Goal: Task Accomplishment & Management: Manage account settings

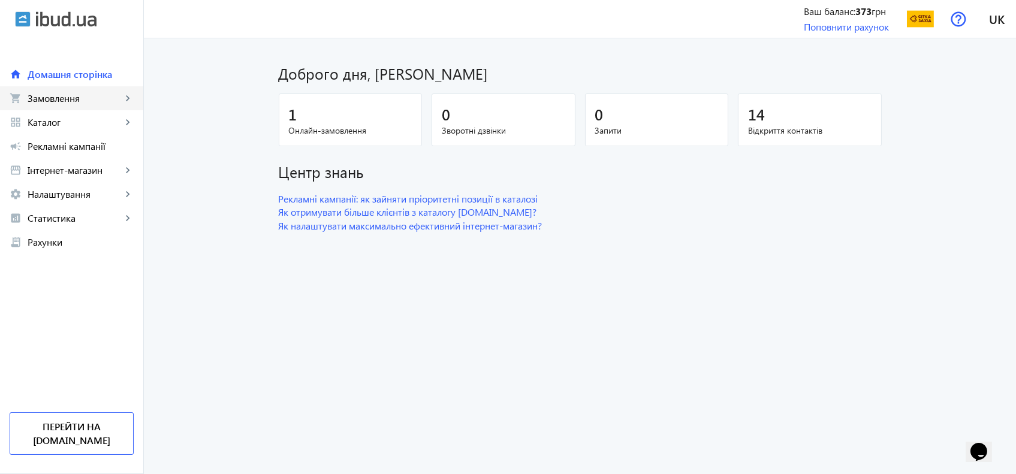
click at [88, 98] on span "Замовлення" at bounding box center [75, 98] width 94 height 12
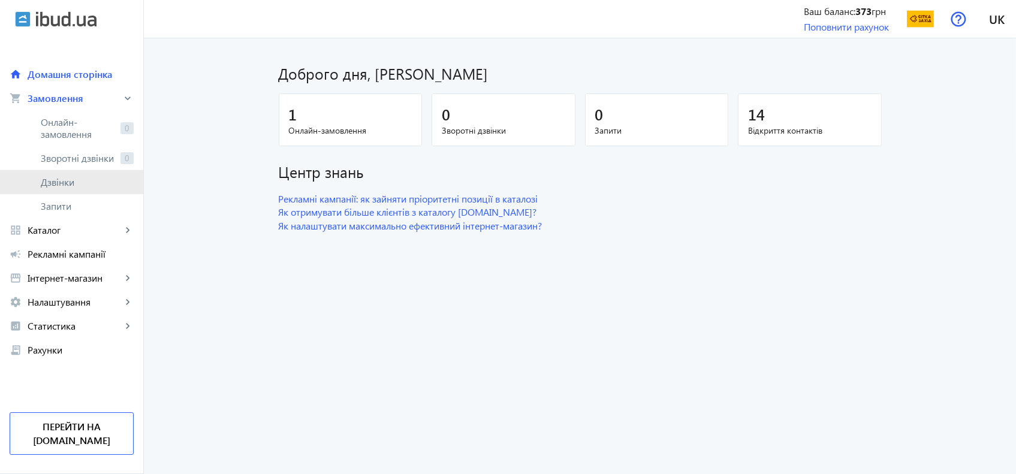
click at [67, 178] on span "Дзвінки" at bounding box center [87, 182] width 93 height 12
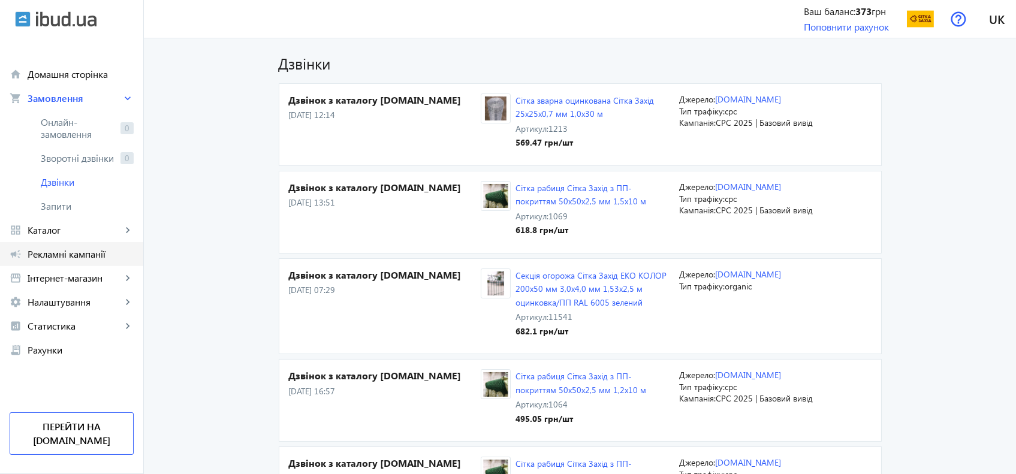
click at [53, 249] on span "Рекламні кампанії" at bounding box center [81, 254] width 106 height 12
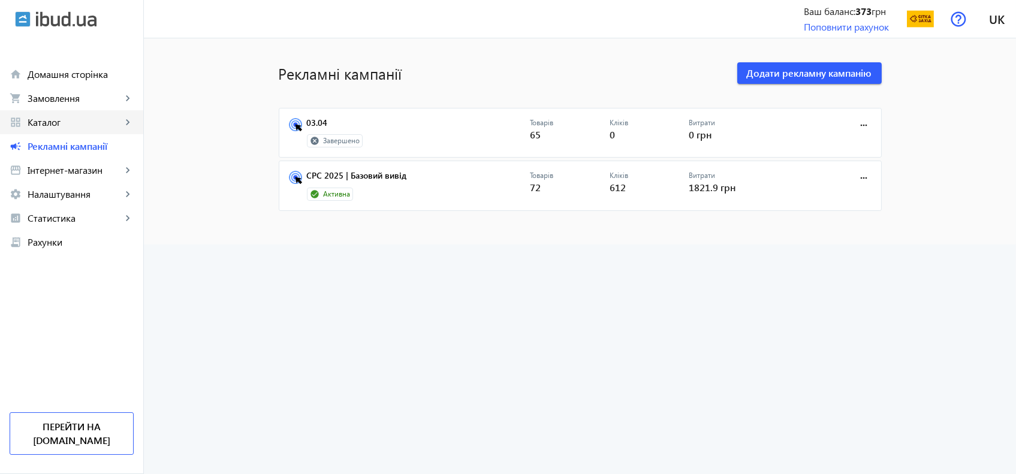
click at [33, 121] on span "Каталог" at bounding box center [75, 122] width 94 height 12
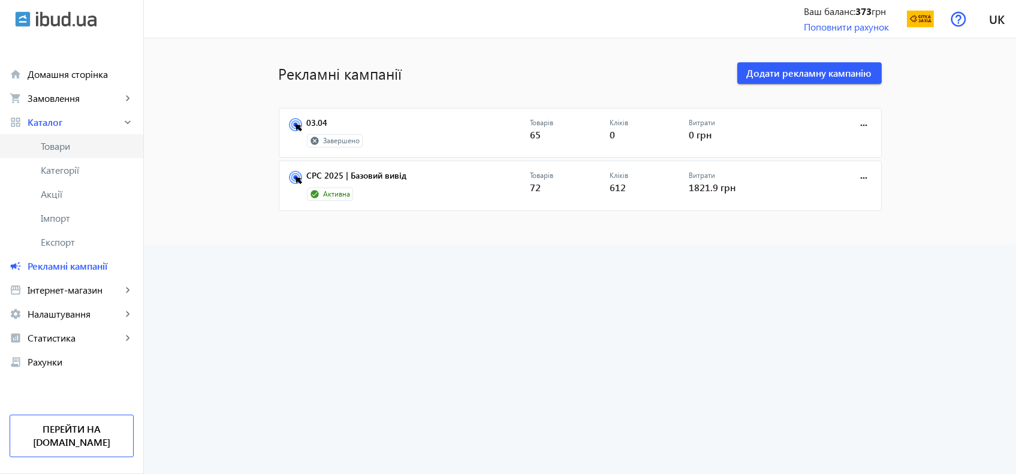
click at [64, 147] on span "Товари" at bounding box center [87, 146] width 93 height 12
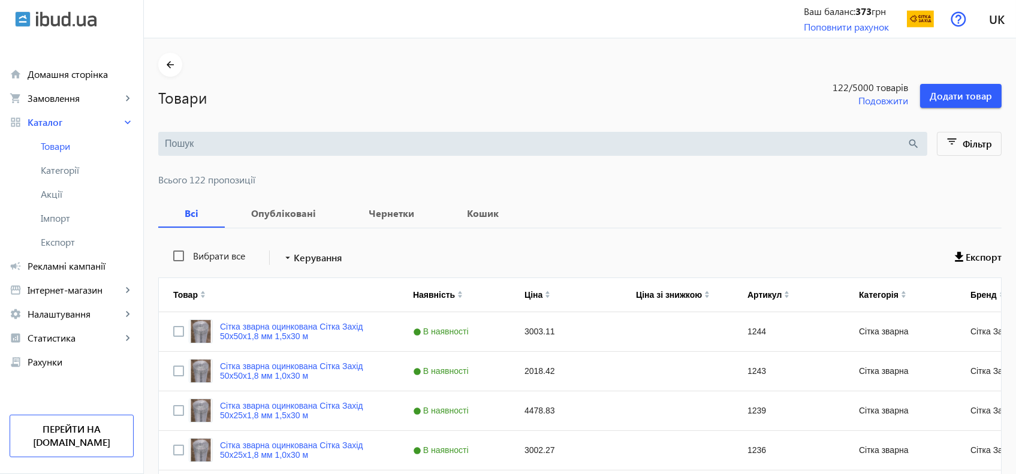
click at [305, 148] on input "search" at bounding box center [536, 143] width 743 height 13
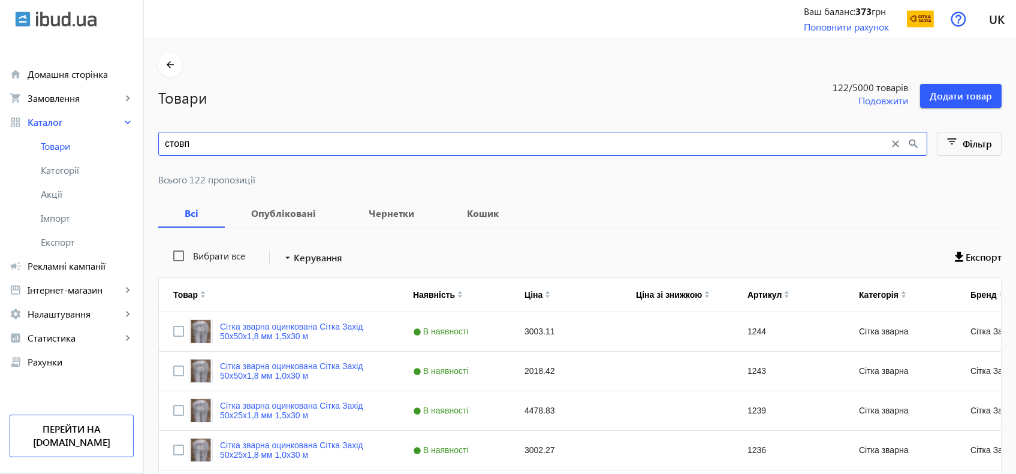
type input "стовп"
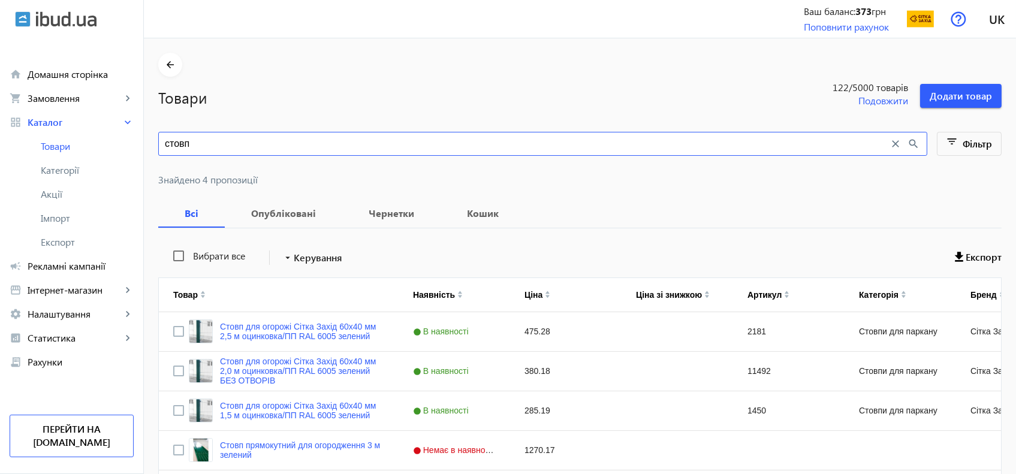
scroll to position [58, 0]
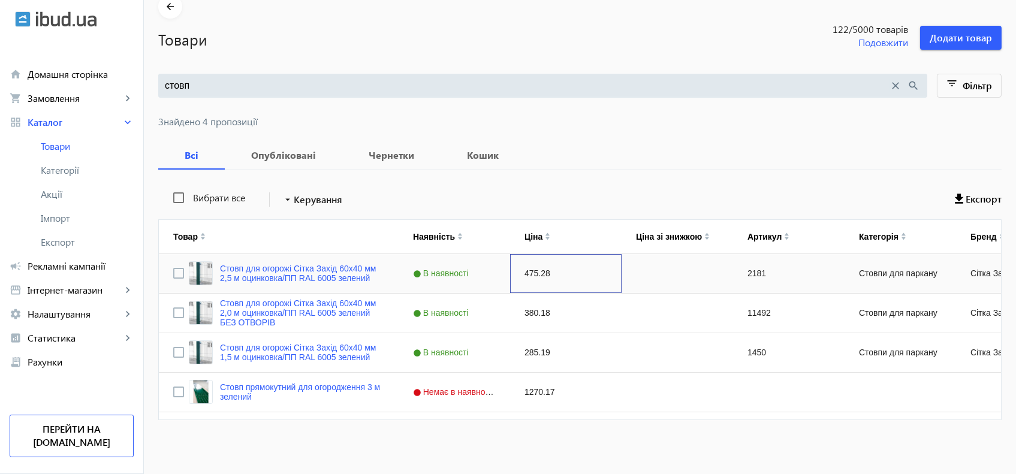
click at [537, 276] on div "475.28" at bounding box center [566, 273] width 112 height 39
click at [532, 270] on div "475.28" at bounding box center [566, 273] width 112 height 39
type input "400.34"
click at [529, 313] on div "380.18" at bounding box center [566, 313] width 112 height 39
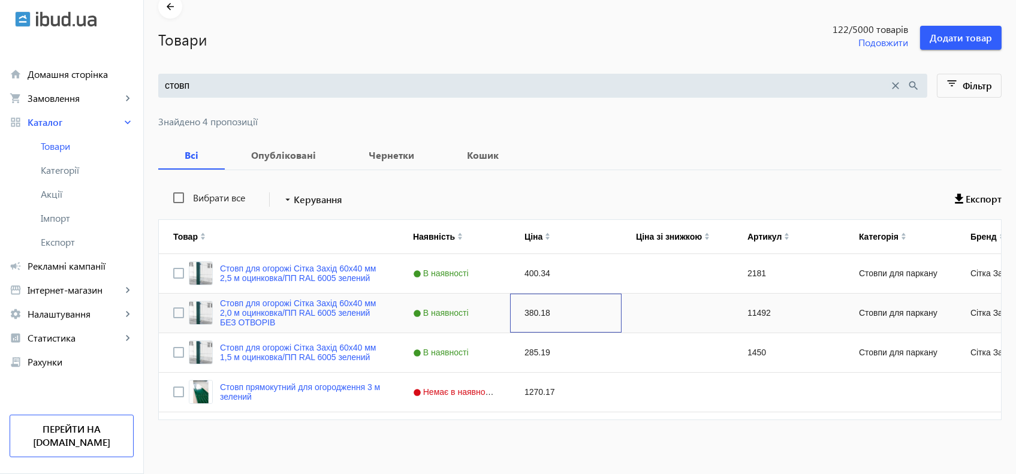
click at [528, 314] on div "380.18" at bounding box center [566, 313] width 112 height 39
type input "320.56"
click at [528, 364] on div "285.19" at bounding box center [566, 352] width 112 height 39
click at [528, 352] on div "285.19" at bounding box center [566, 352] width 112 height 39
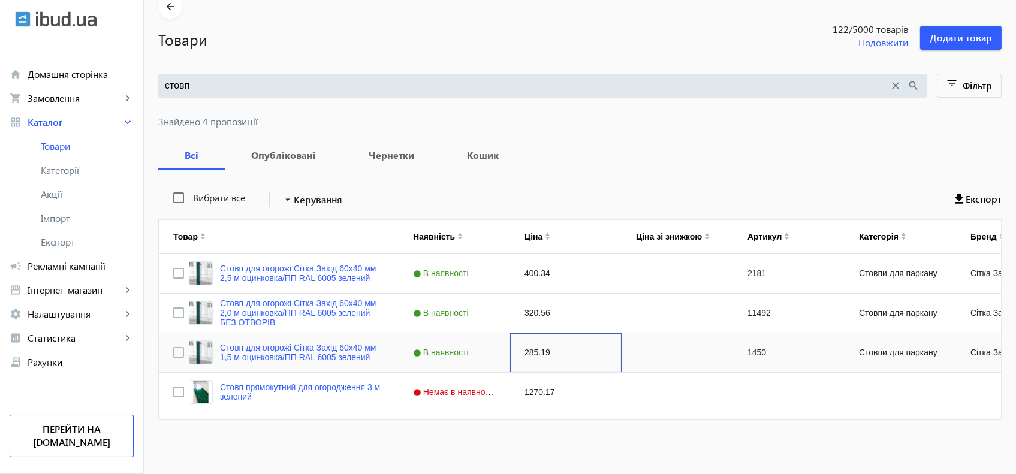
click at [528, 352] on div "285.19" at bounding box center [566, 352] width 112 height 39
type input "240.68"
click at [585, 431] on div "Вибрати все arrow_drop_down Керування Експорт Товар Наявність Ціна Ціна зі зниж…" at bounding box center [579, 302] width 843 height 264
click at [611, 180] on div "Вибрати все arrow_drop_down Керування Експорт Товар Наявність Ціна Ціна зі зниж…" at bounding box center [579, 302] width 843 height 264
click at [620, 128] on prices "стовп close search filter_list Фільтр Знайдено 4 пропозиції Всі Опубліковані Че…" at bounding box center [579, 254] width 843 height 361
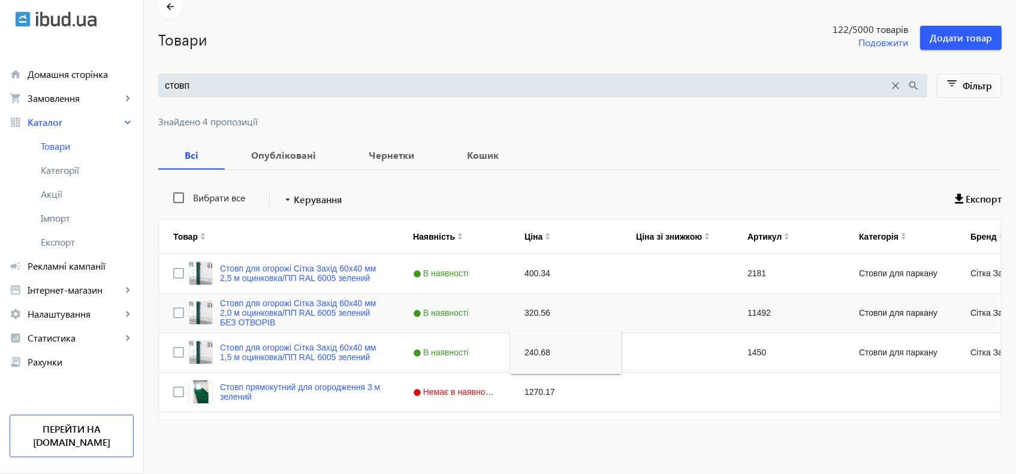
click at [441, 300] on div "В наявності" at bounding box center [455, 313] width 112 height 39
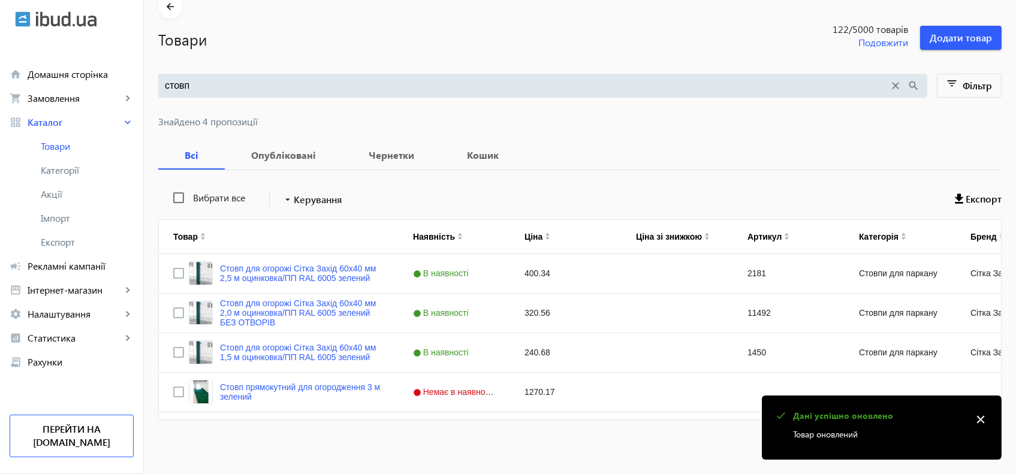
click at [205, 88] on input "стовп" at bounding box center [527, 85] width 725 height 13
click at [205, 86] on input "стовп" at bounding box center [527, 85] width 725 height 13
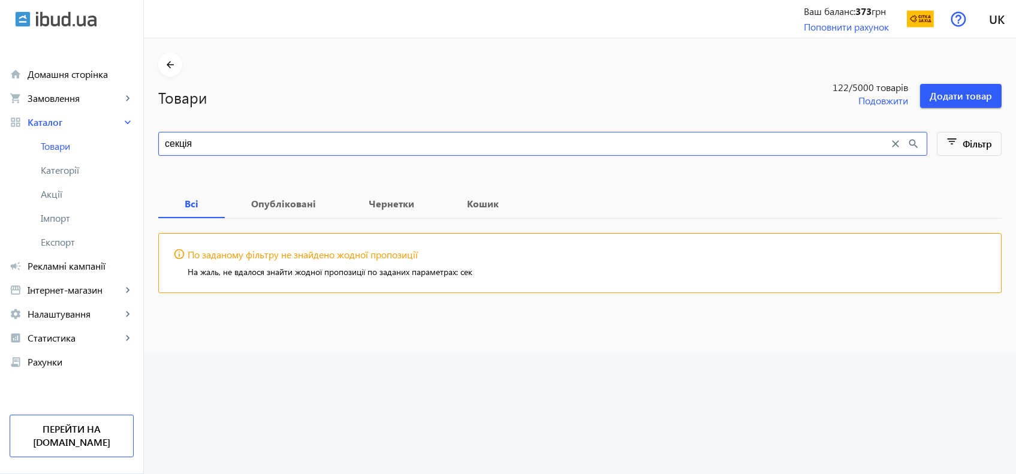
type input "секція"
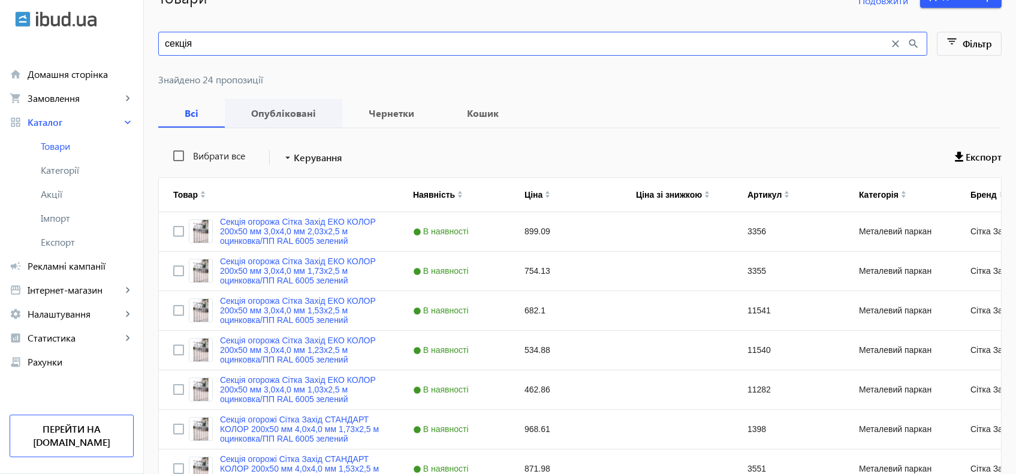
scroll to position [101, 0]
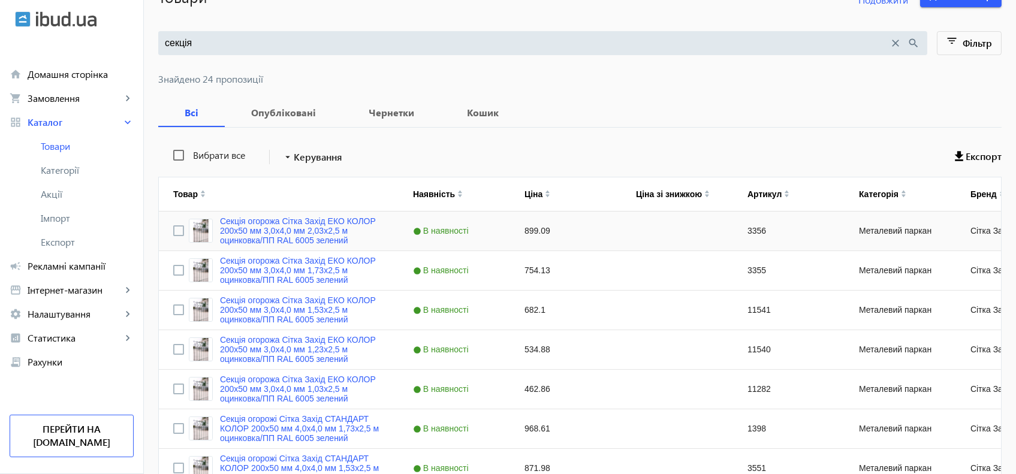
click at [543, 228] on div "899.09" at bounding box center [566, 231] width 112 height 39
type input "791.92"
click at [524, 275] on div "754.13" at bounding box center [566, 270] width 112 height 39
click at [539, 266] on div "754.13" at bounding box center [566, 270] width 112 height 39
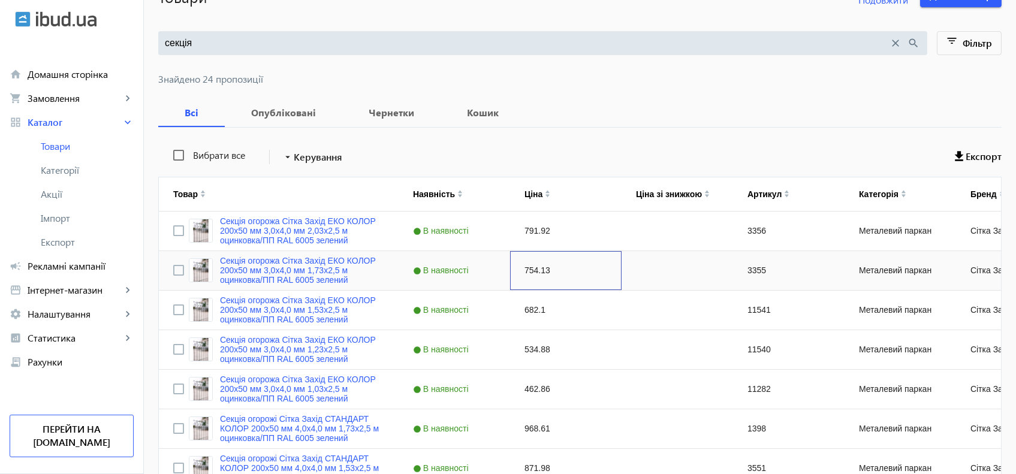
click at [539, 266] on div "754.13" at bounding box center [566, 270] width 112 height 39
type input "664.24"
click at [523, 313] on div "682.1" at bounding box center [566, 310] width 112 height 39
click at [523, 302] on div "682.1" at bounding box center [566, 310] width 112 height 39
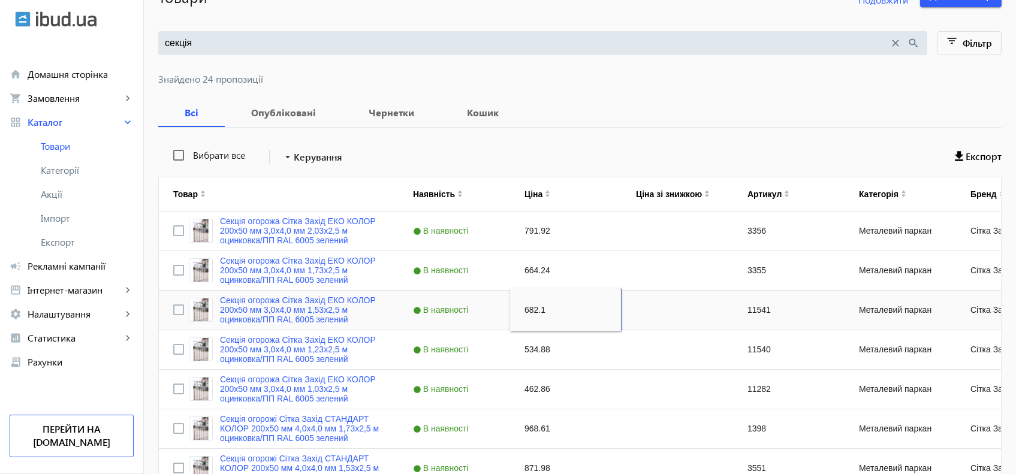
type input "600.80"
click at [540, 361] on div "534.88" at bounding box center [566, 349] width 112 height 39
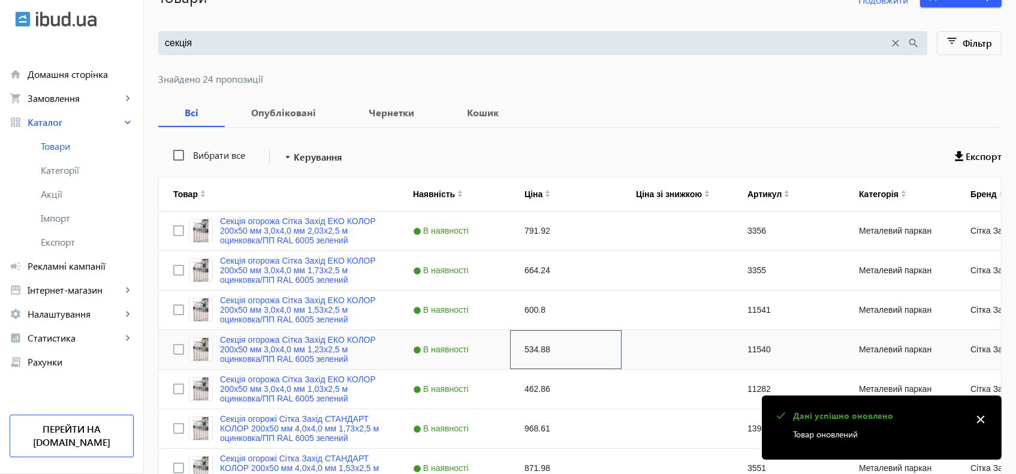
click at [518, 343] on div "534.88" at bounding box center [566, 349] width 112 height 39
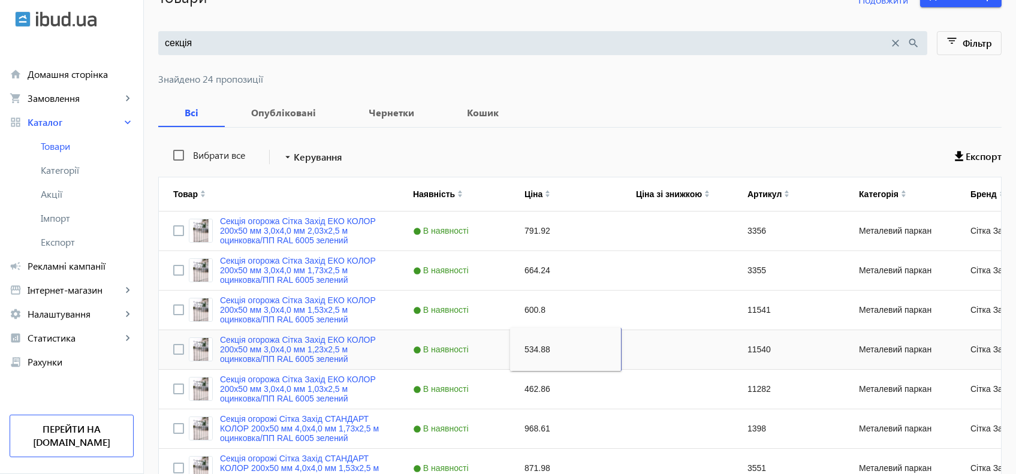
type input "471.12"
click at [542, 381] on div "462.86" at bounding box center [566, 389] width 112 height 39
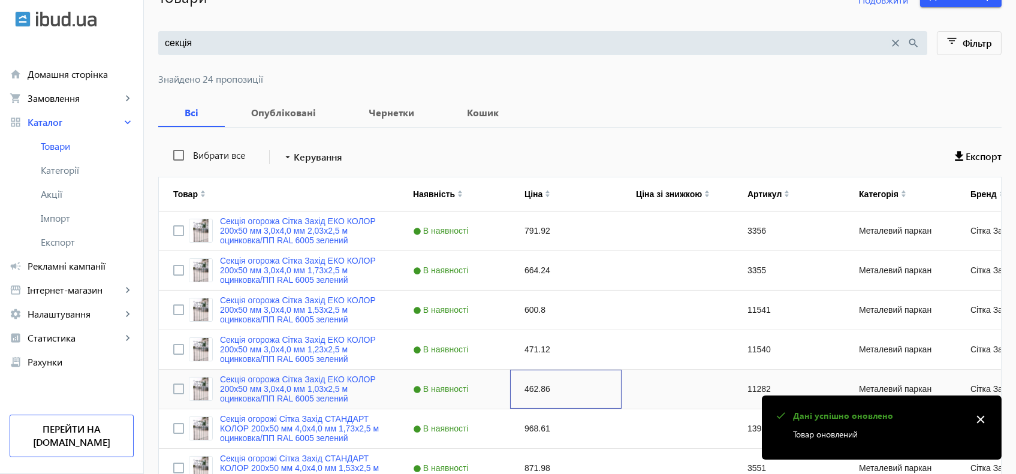
click at [542, 381] on div "462.86" at bounding box center [566, 389] width 112 height 39
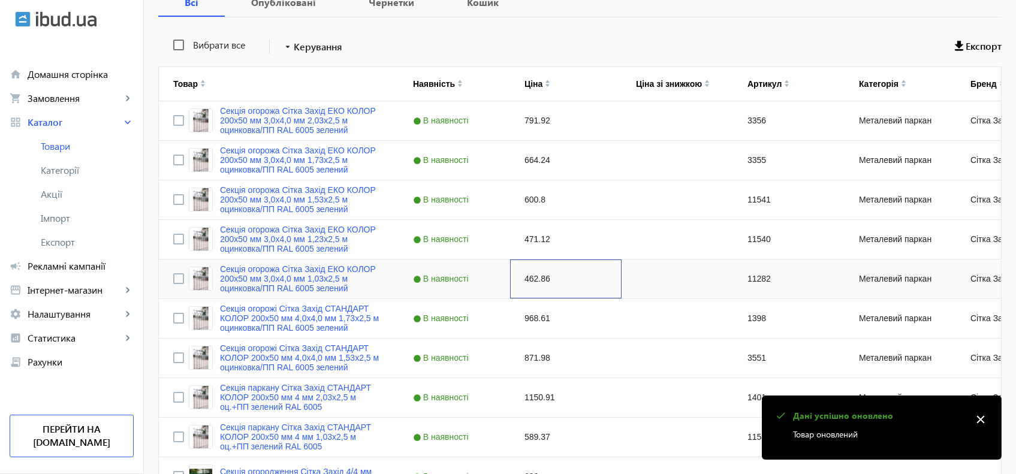
click at [510, 281] on div "462.86" at bounding box center [566, 279] width 112 height 39
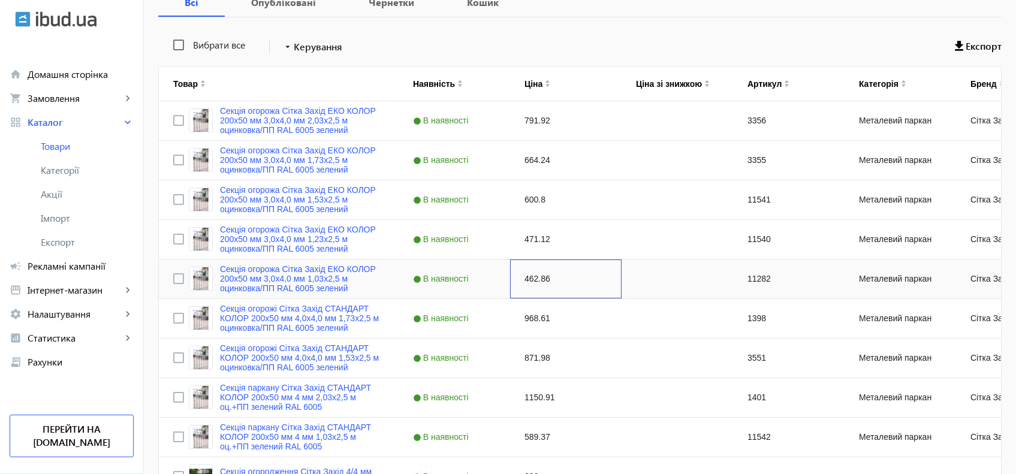
click at [522, 279] on div "462.86" at bounding box center [566, 279] width 112 height 39
type input "407.68"
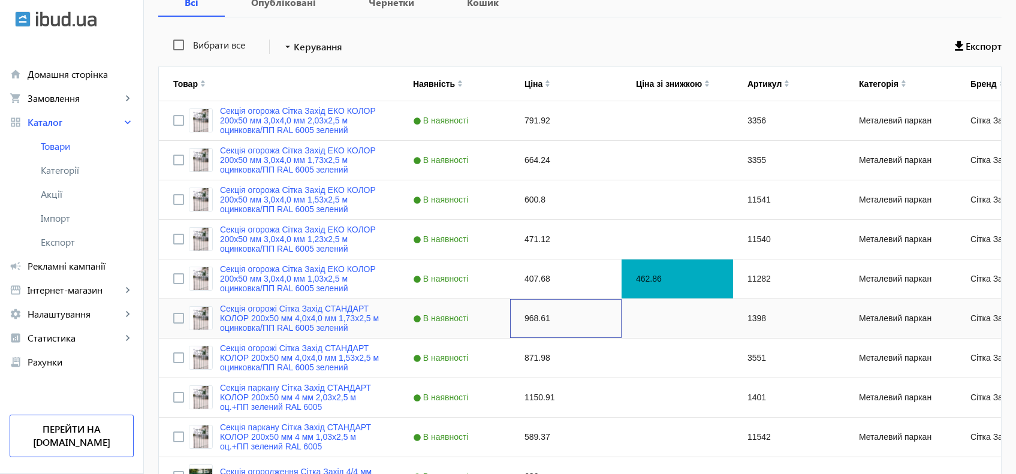
click at [535, 324] on div "968.61" at bounding box center [566, 318] width 112 height 39
click at [528, 315] on div "968.61" at bounding box center [566, 318] width 112 height 39
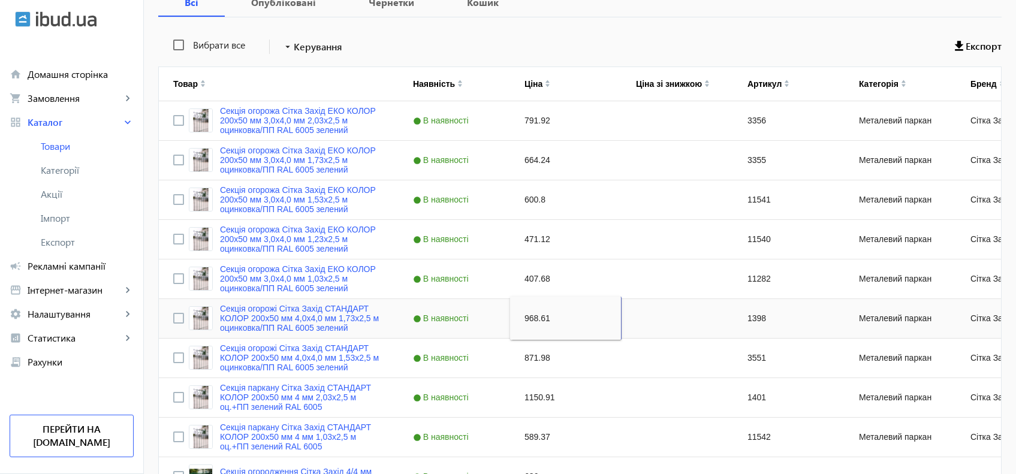
type input "896.22"
click at [526, 359] on div "871.98" at bounding box center [566, 358] width 112 height 39
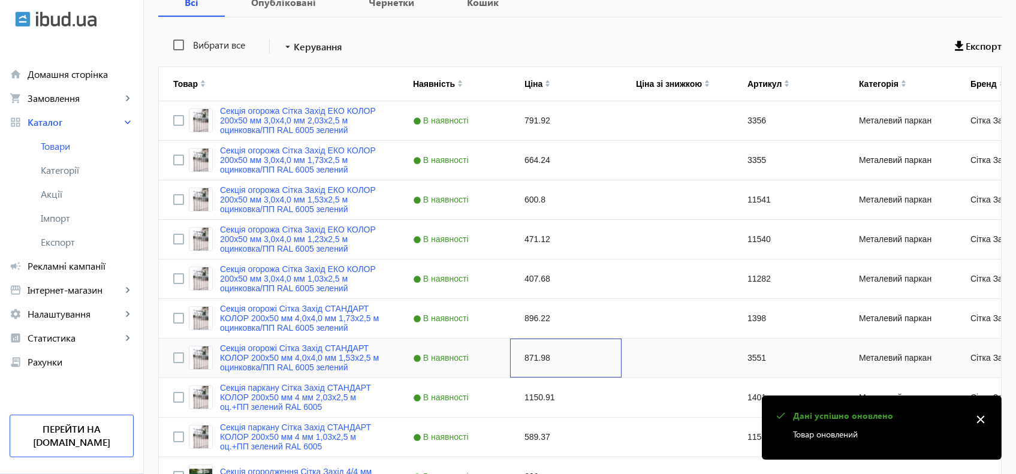
click at [535, 358] on div "871.98" at bounding box center [566, 358] width 112 height 39
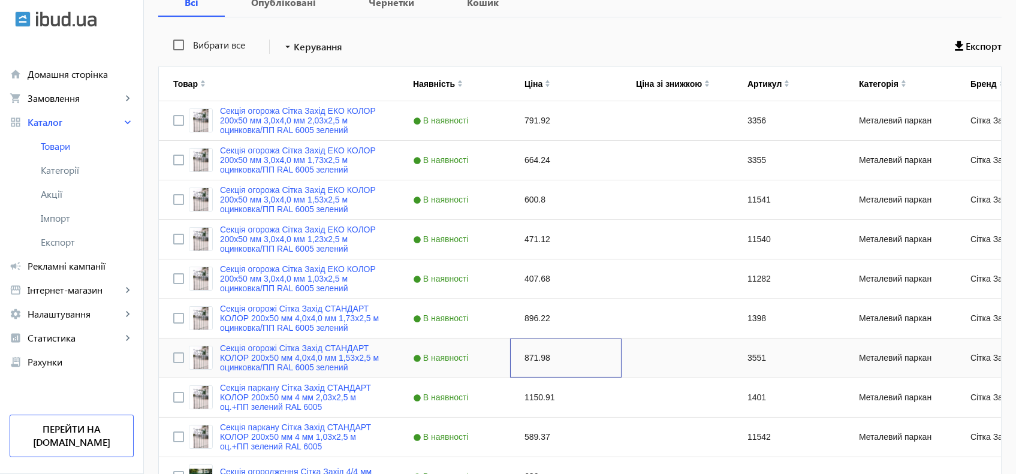
click at [535, 358] on div "871.98" at bounding box center [566, 358] width 112 height 39
type input "806.81"
click at [523, 391] on div "1150.91" at bounding box center [566, 397] width 112 height 39
click at [524, 402] on div "1150.91" at bounding box center [566, 397] width 112 height 39
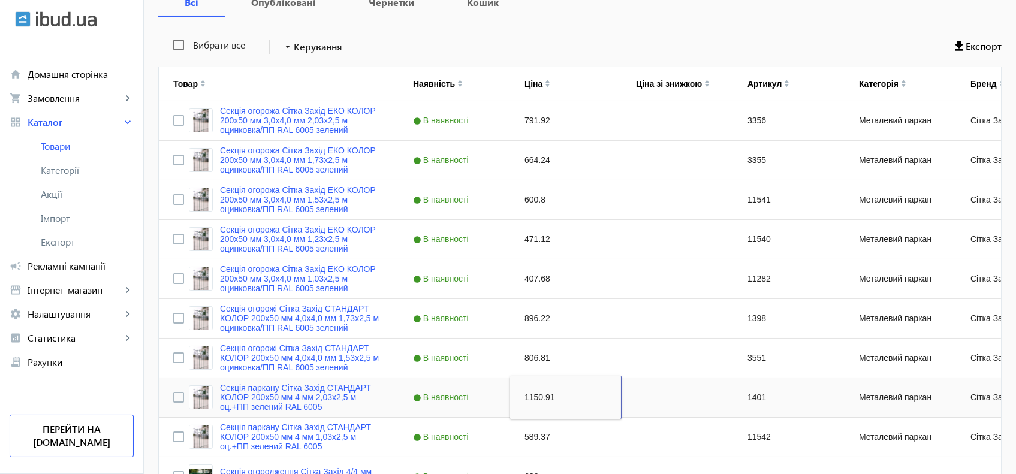
type input "1064.90"
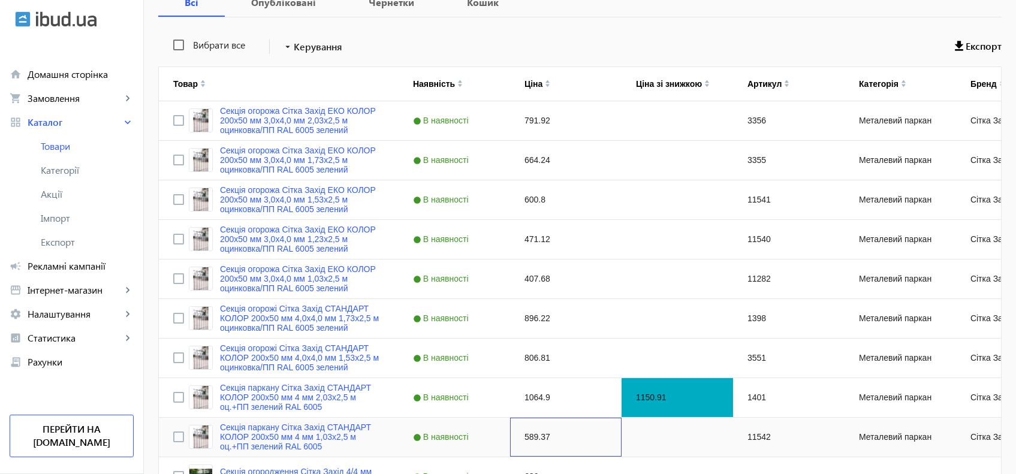
click at [526, 439] on div "589.37" at bounding box center [566, 437] width 112 height 39
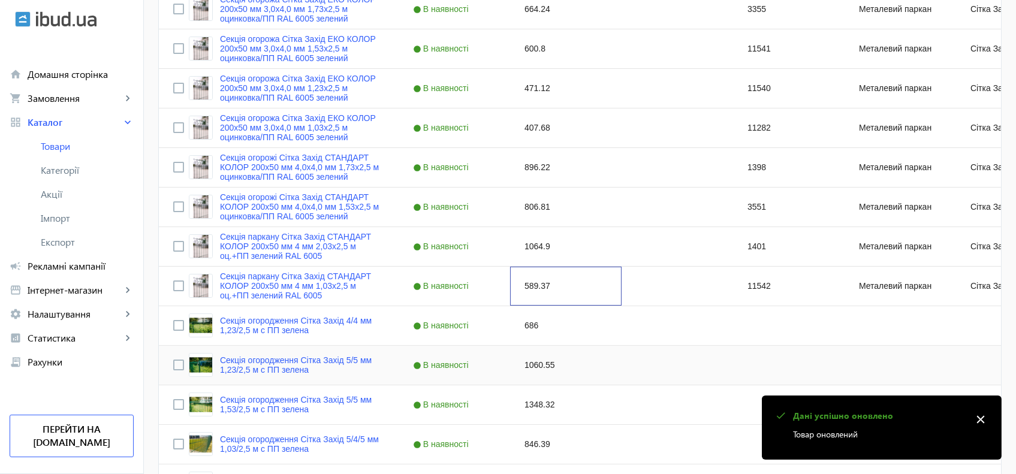
scroll to position [364, 0]
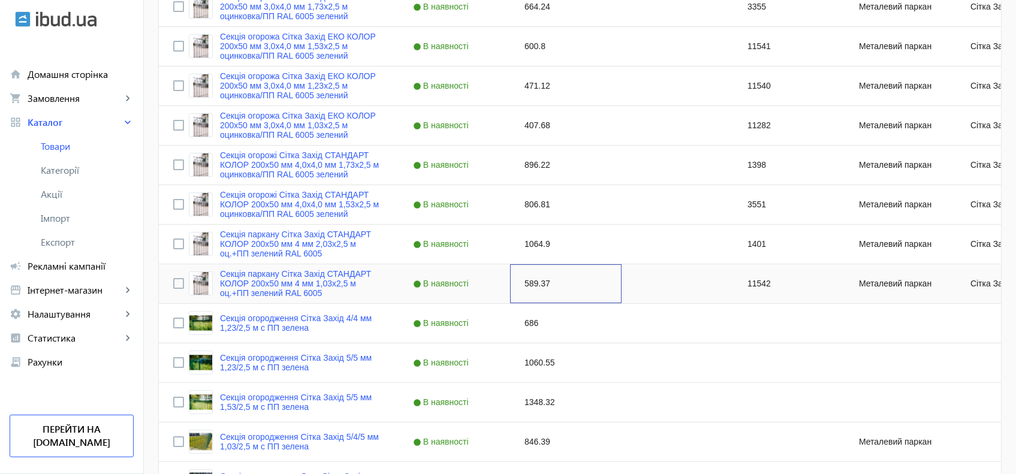
click at [534, 281] on div "589.37" at bounding box center [566, 283] width 112 height 39
type input "455.91"
click at [523, 323] on div "686" at bounding box center [566, 323] width 112 height 39
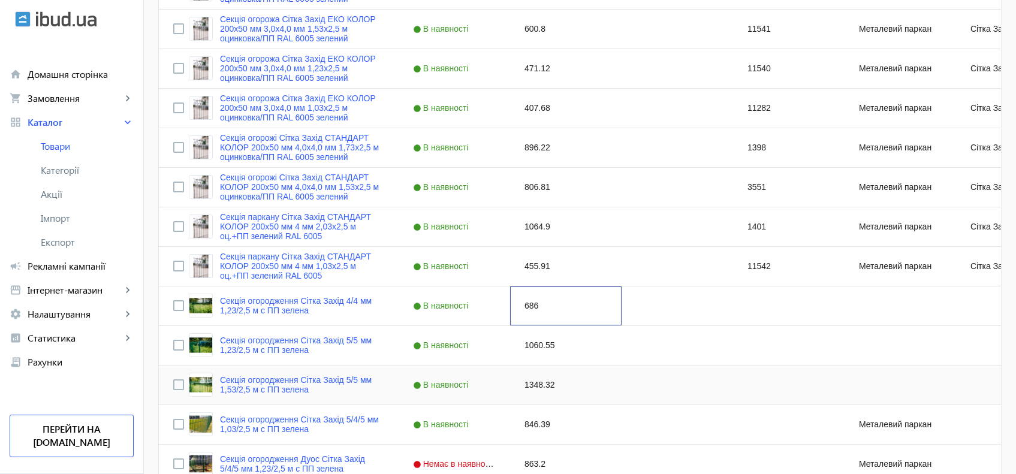
scroll to position [381, 0]
click at [527, 306] on div "686" at bounding box center [566, 306] width 112 height 39
type input "634.73"
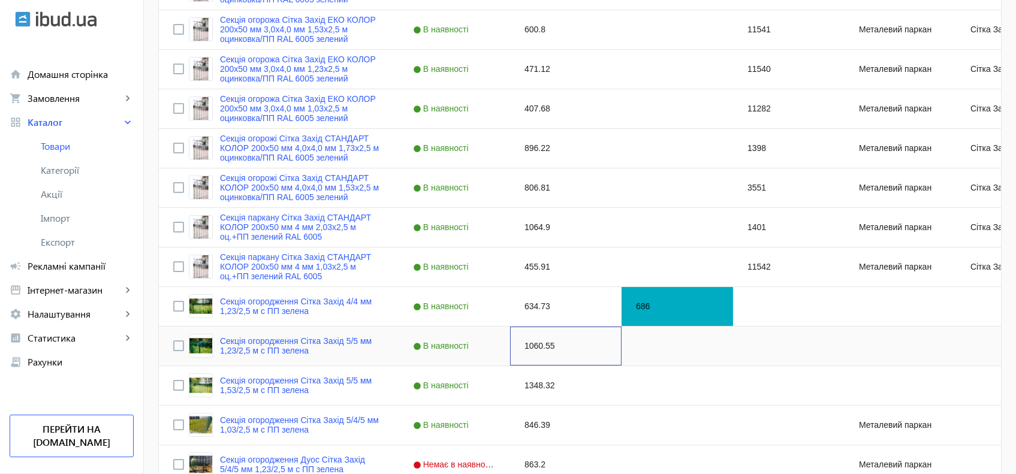
click at [520, 342] on div "1060.55" at bounding box center [566, 346] width 112 height 39
click at [534, 346] on div "1060.55" at bounding box center [566, 346] width 112 height 39
type input "956.88"
click at [534, 381] on div "1348.32" at bounding box center [566, 385] width 112 height 39
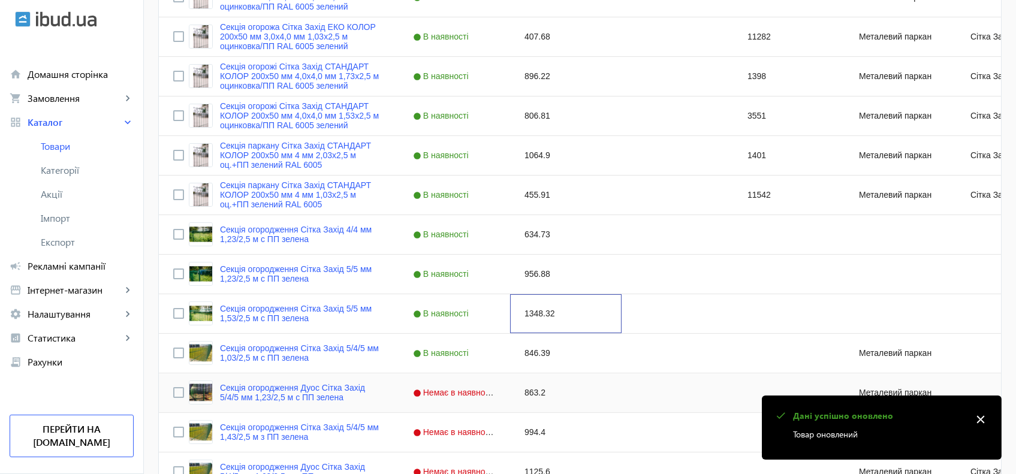
scroll to position [456, 0]
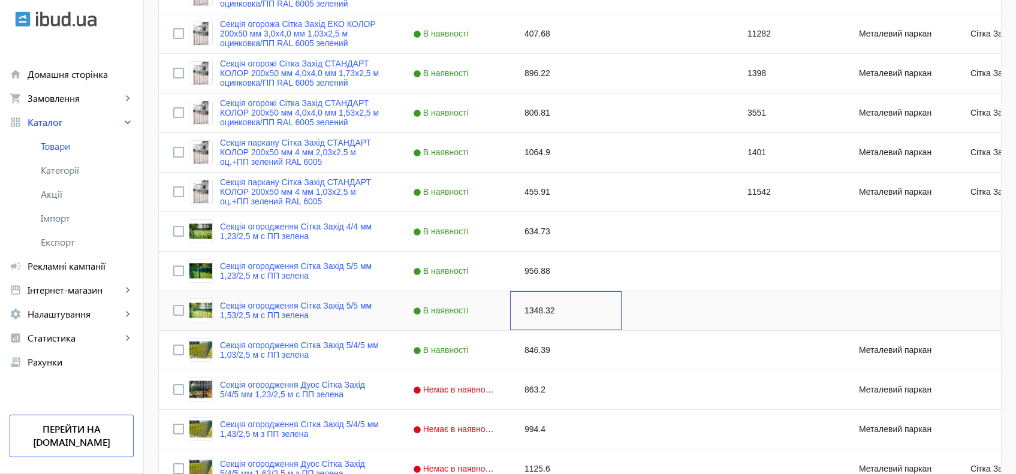
click at [545, 315] on div "1348.32" at bounding box center [566, 310] width 112 height 39
type input "1216.53"
click at [532, 343] on div "846.39" at bounding box center [566, 350] width 112 height 39
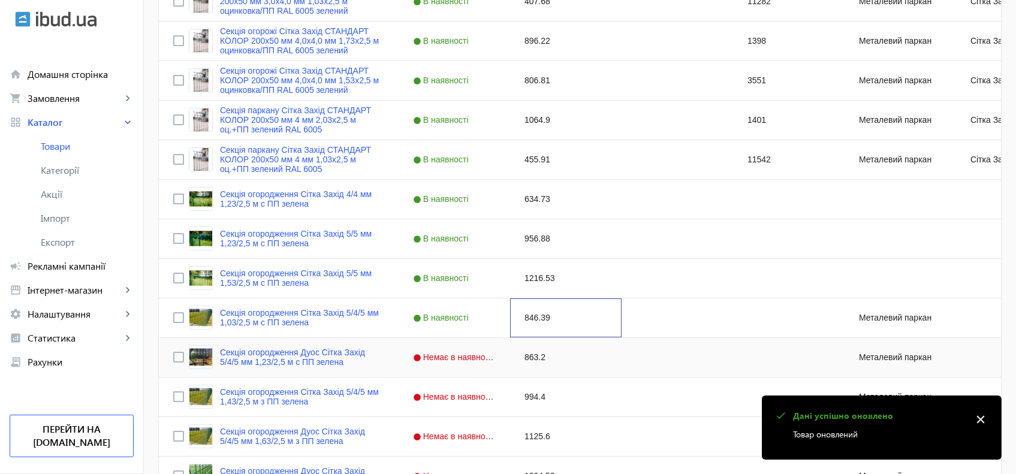
scroll to position [490, 0]
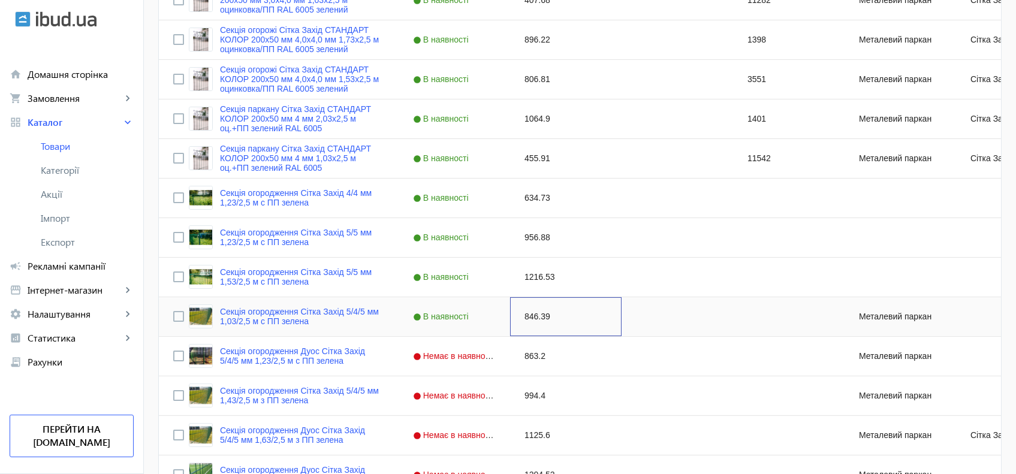
click at [522, 307] on div "846.39" at bounding box center [566, 316] width 112 height 39
type input "785.93"
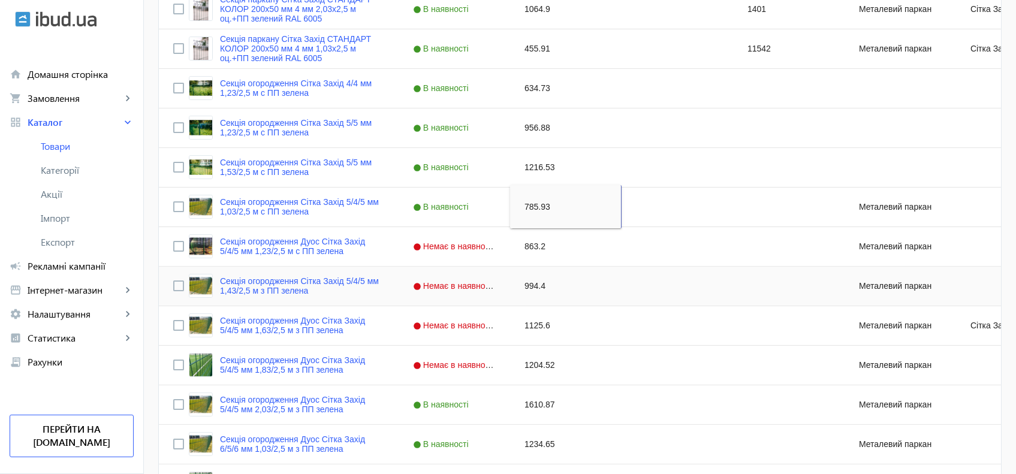
scroll to position [634, 0]
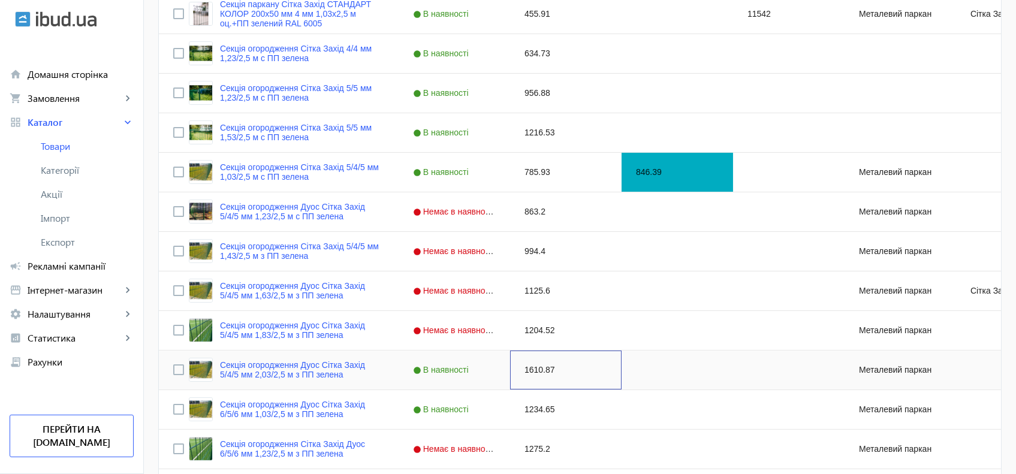
click at [526, 372] on div "1610.87" at bounding box center [566, 370] width 112 height 39
click at [530, 371] on div "1610.87" at bounding box center [566, 370] width 112 height 39
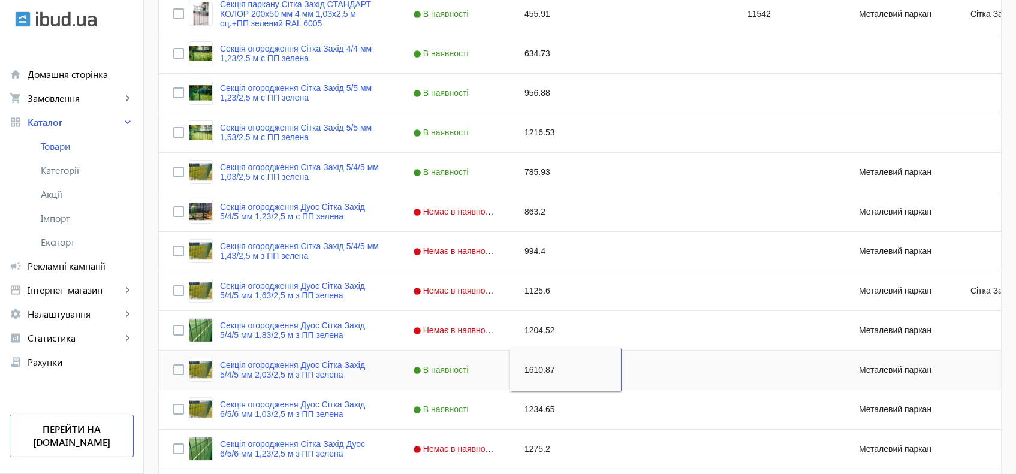
type input "1495.80"
click at [530, 409] on div "1234.65" at bounding box center [566, 409] width 112 height 39
click at [526, 412] on div "1234.65" at bounding box center [566, 409] width 112 height 39
type input "1118.35"
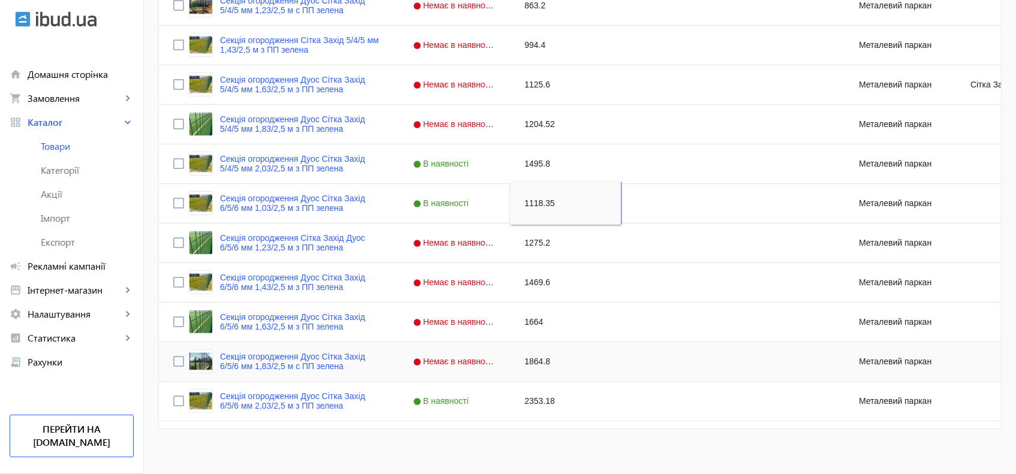
scroll to position [842, 0]
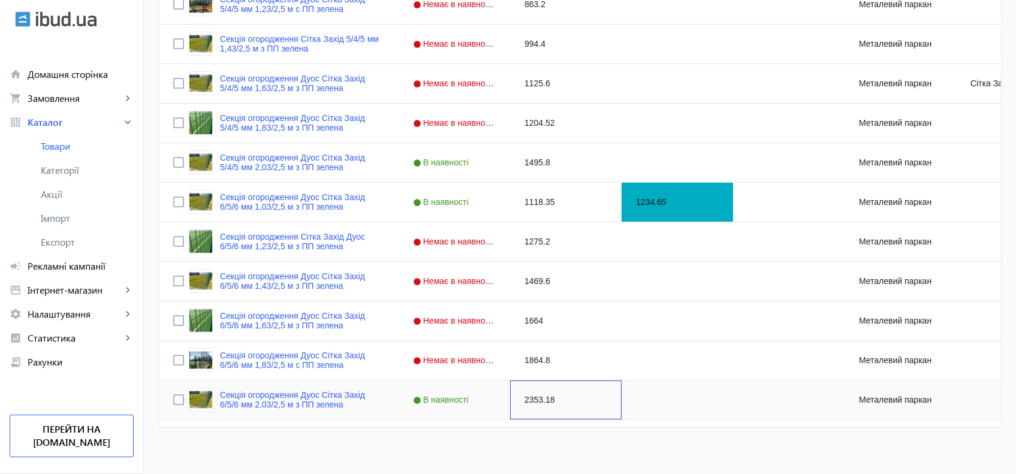
click at [528, 387] on div "2353.18" at bounding box center [566, 400] width 112 height 39
click at [524, 400] on div "2353.18" at bounding box center [566, 400] width 112 height 39
type input "2131.5"
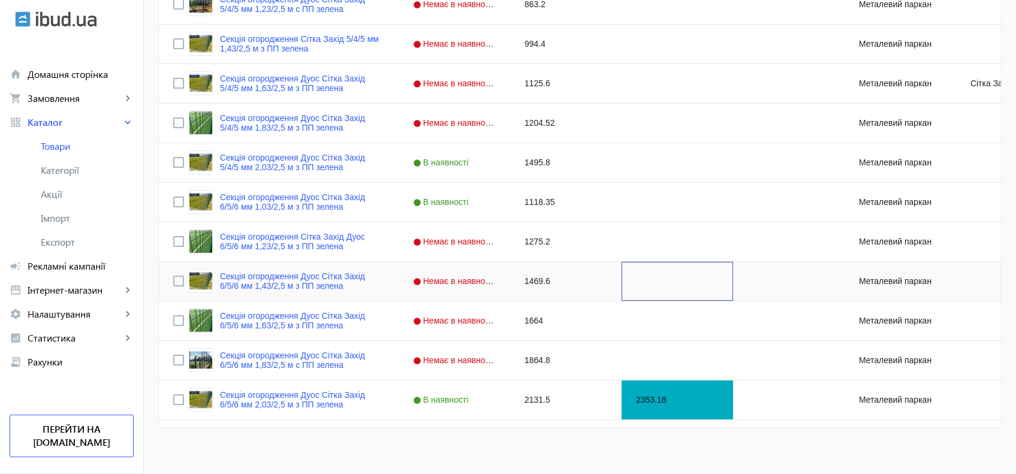
click at [623, 281] on div "Press SPACE to select this row." at bounding box center [678, 281] width 112 height 39
